Goal: Check status: Check status

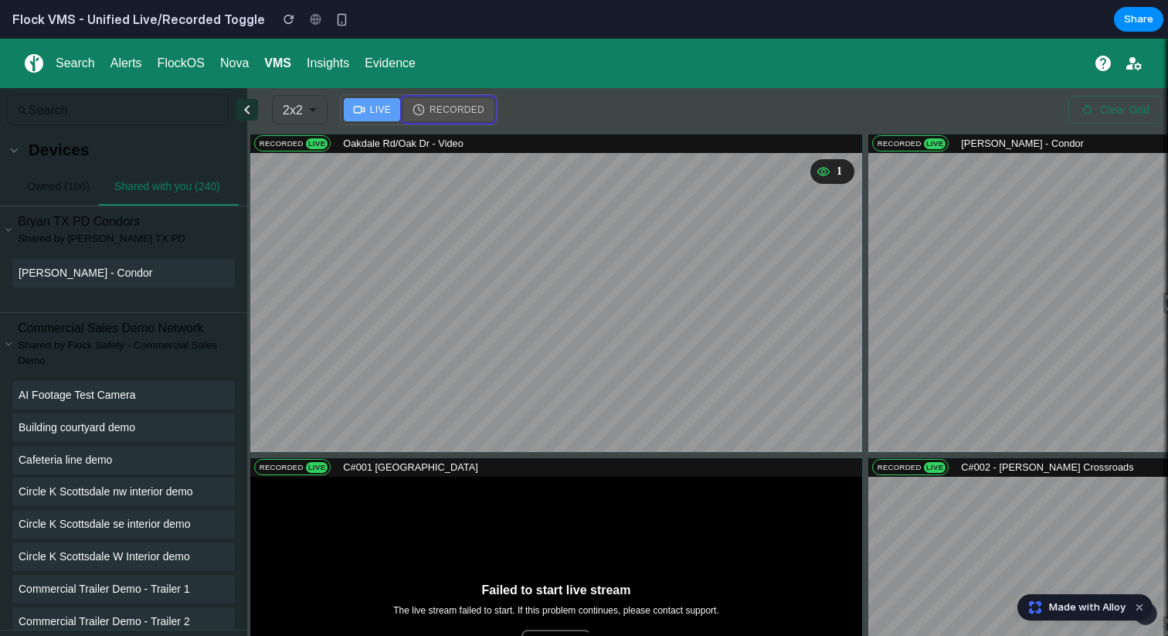
click at [457, 116] on span "Recorded" at bounding box center [456, 110] width 55 height 14
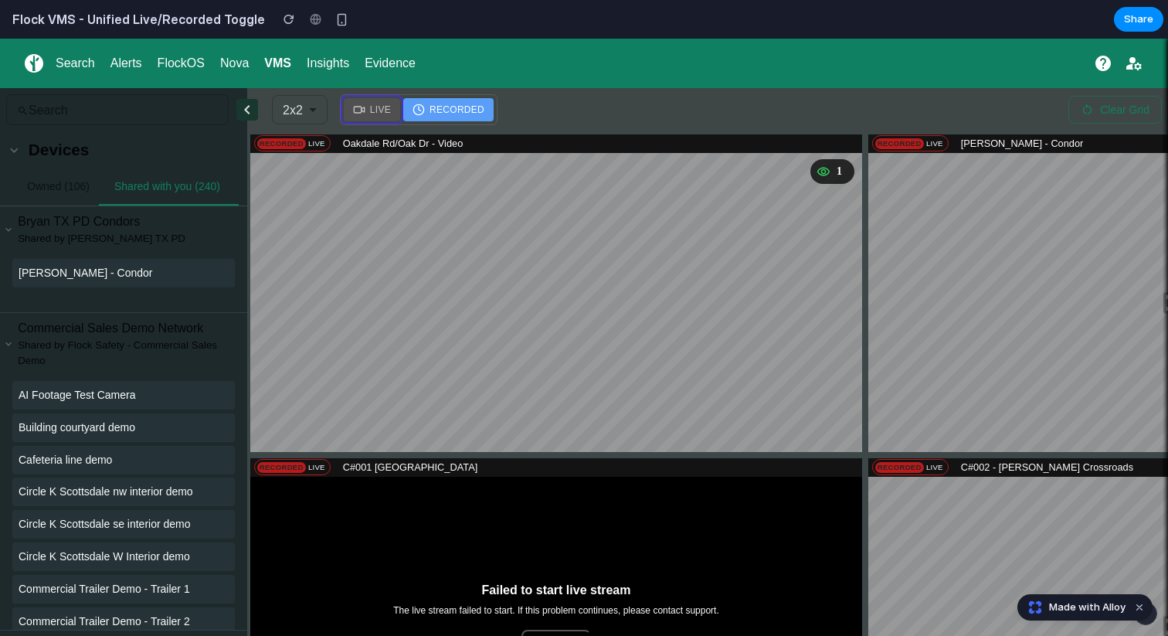
click at [371, 107] on span "Live" at bounding box center [380, 110] width 21 height 14
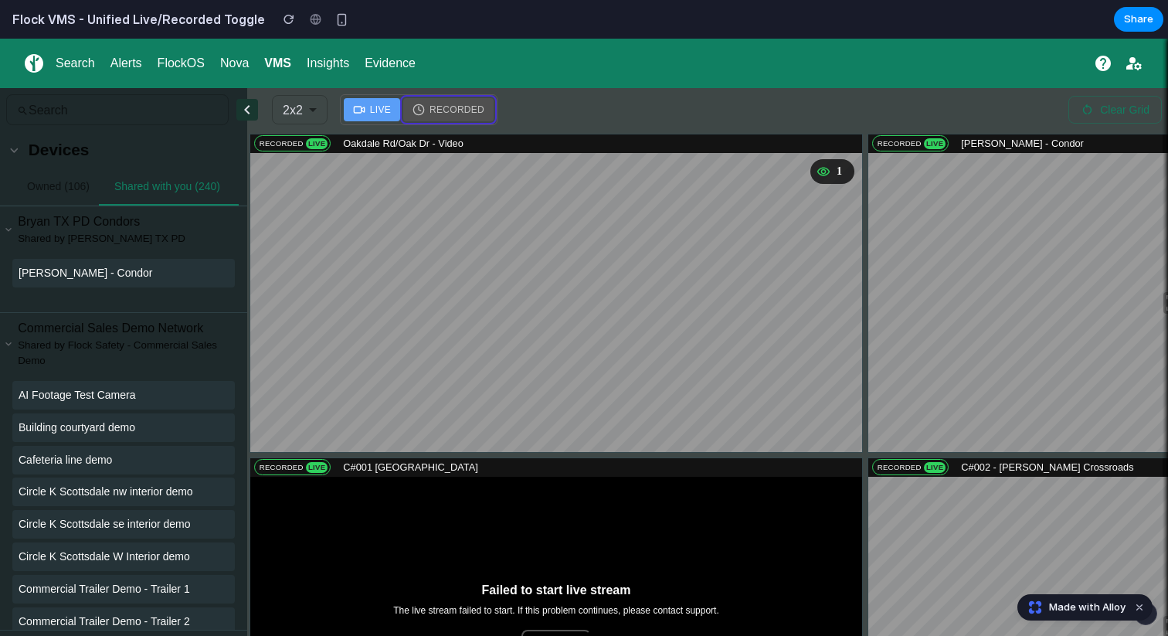
click at [449, 114] on span "Recorded" at bounding box center [456, 110] width 55 height 14
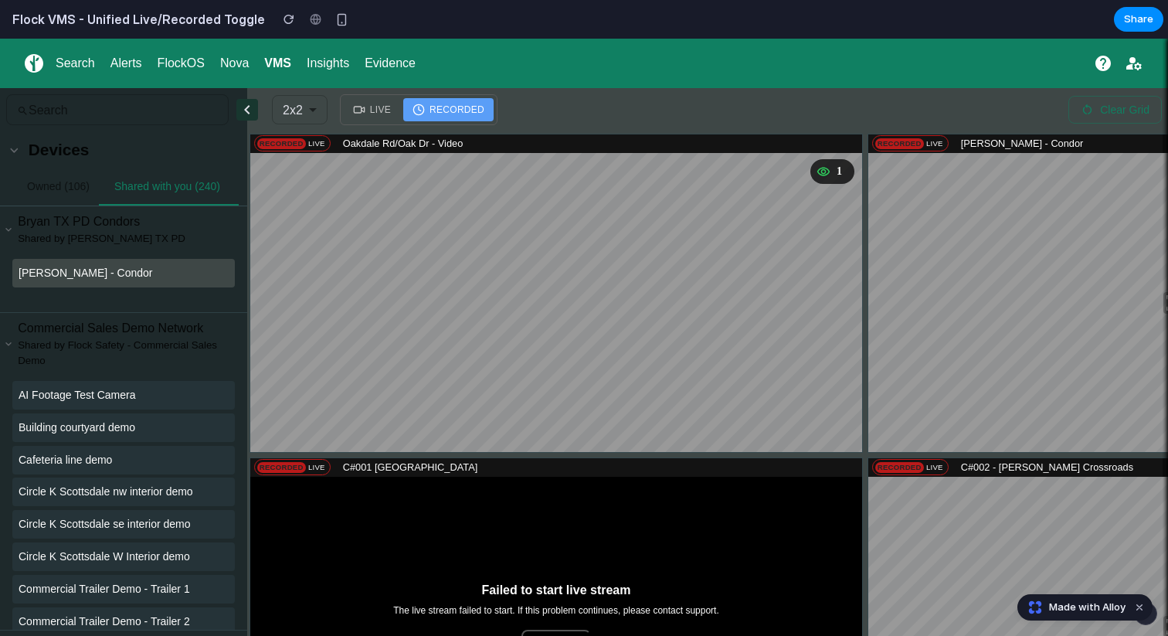
click at [115, 263] on li "[PERSON_NAME] - Condor" at bounding box center [123, 273] width 222 height 29
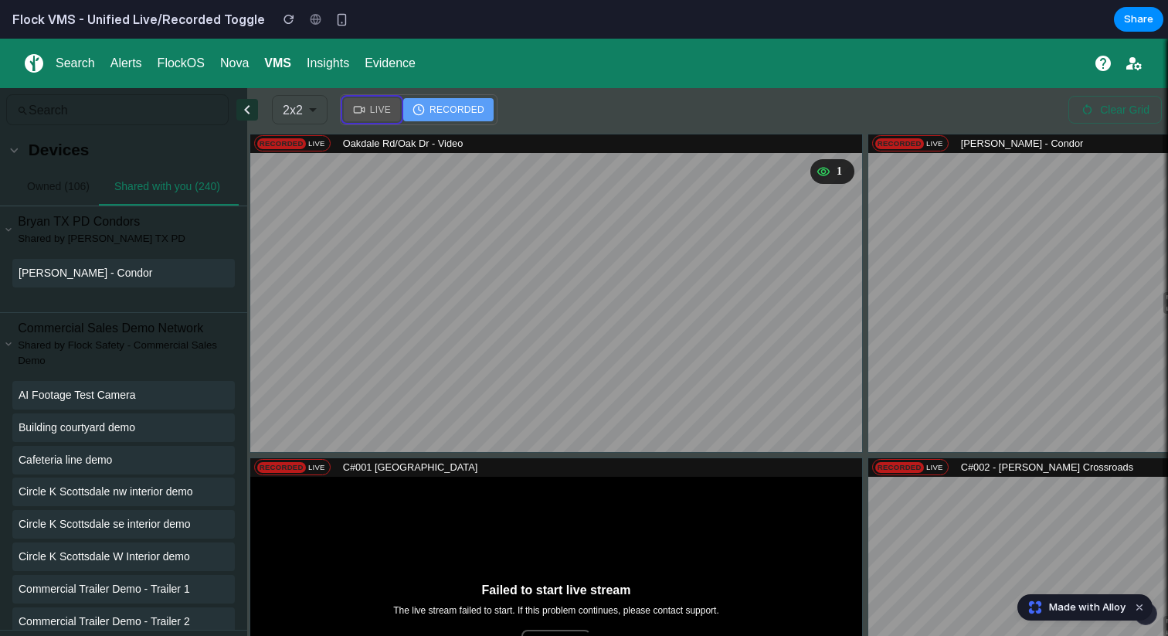
click at [376, 110] on span "Live" at bounding box center [380, 110] width 21 height 14
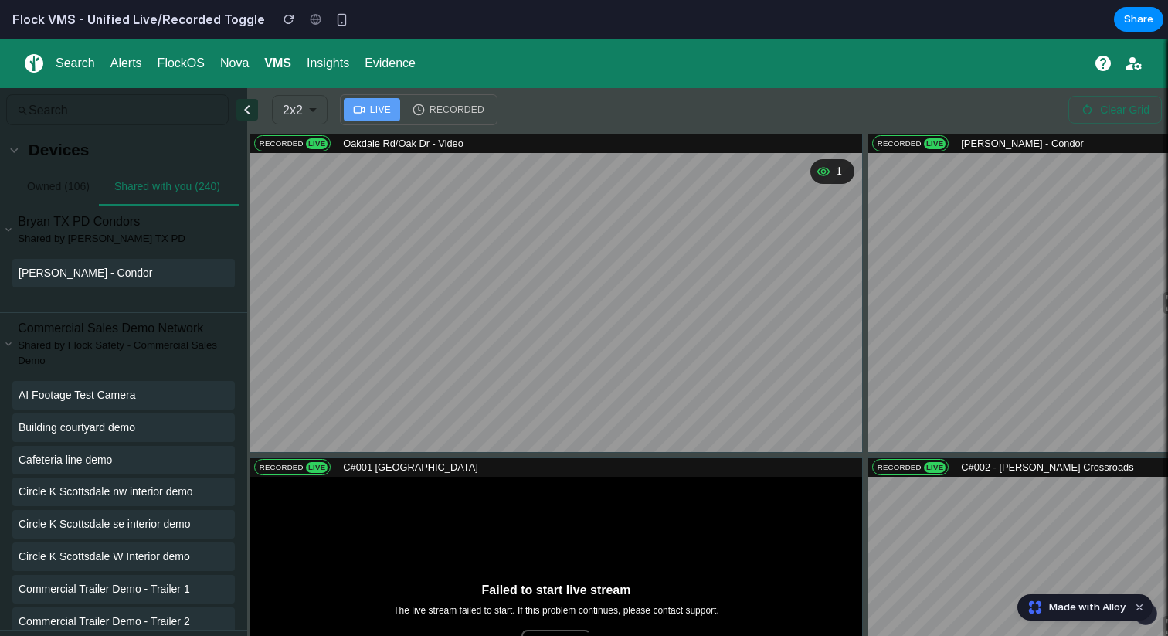
click at [304, 109] on div "2x2" at bounding box center [300, 109] width 56 height 43
click at [449, 116] on span "Recorded" at bounding box center [456, 110] width 55 height 14
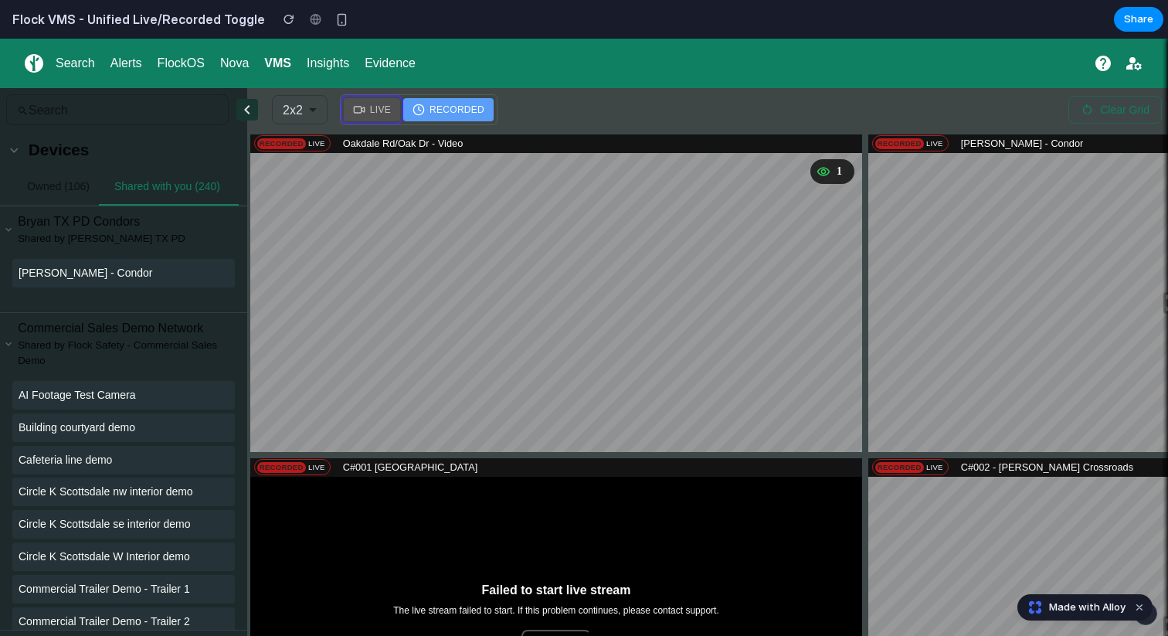
click at [359, 112] on icon at bounding box center [359, 110] width 12 height 12
